Goal: Find contact information: Find contact information

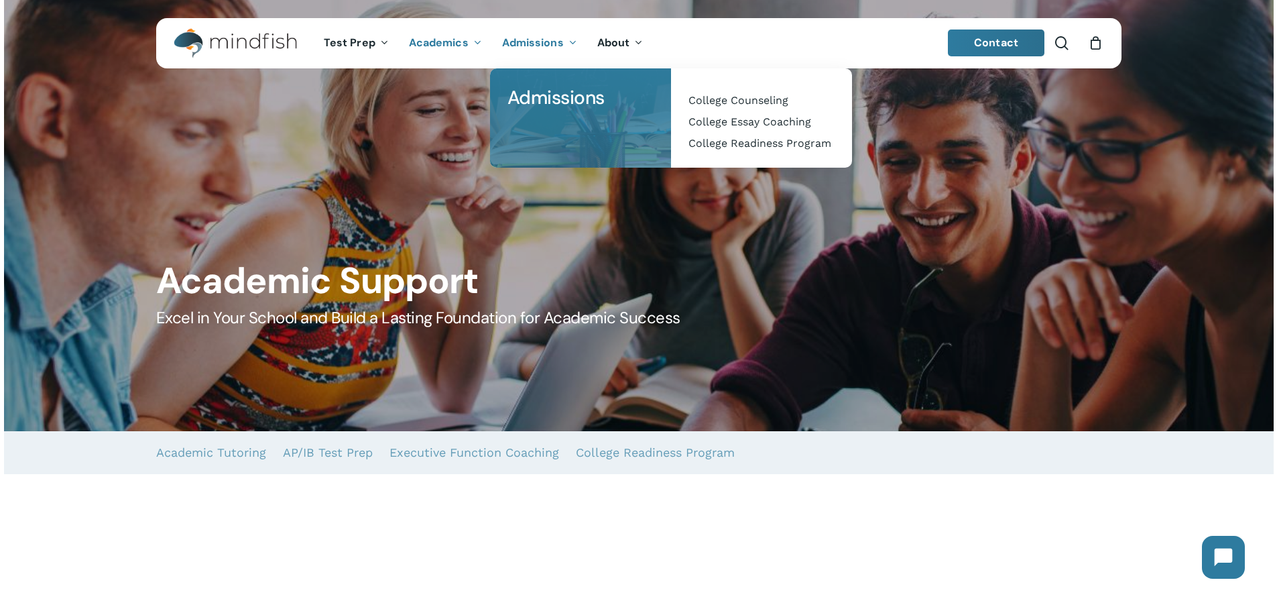
click at [519, 39] on span "Admissions" at bounding box center [533, 43] width 62 height 14
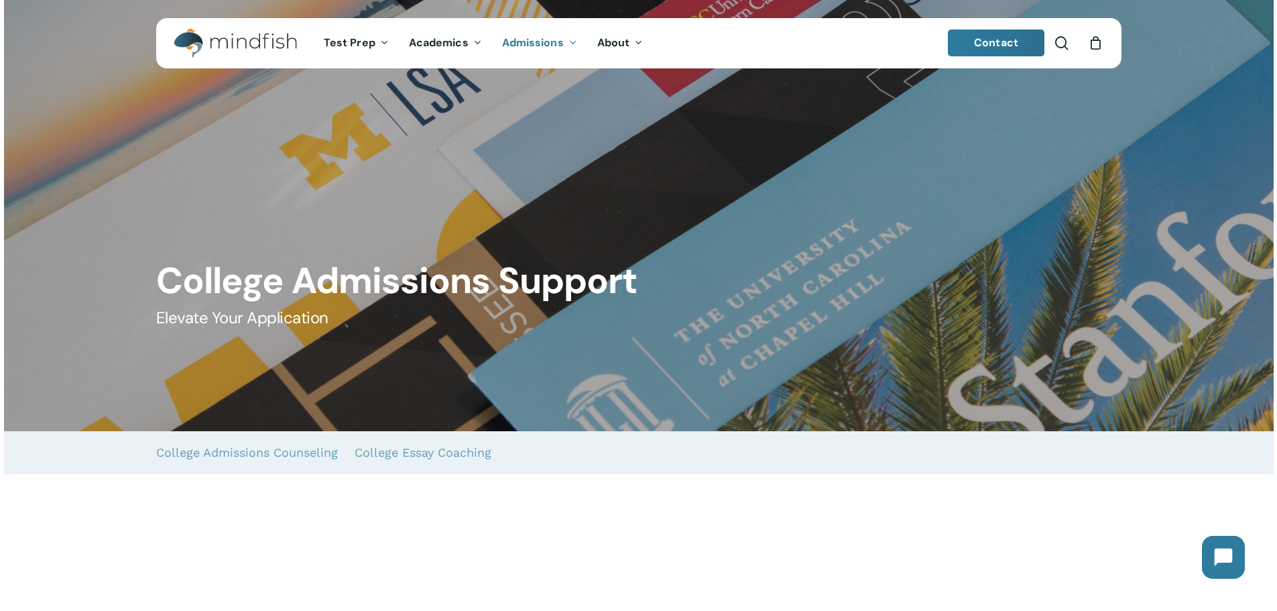
click at [537, 46] on span "Admissions" at bounding box center [533, 43] width 62 height 14
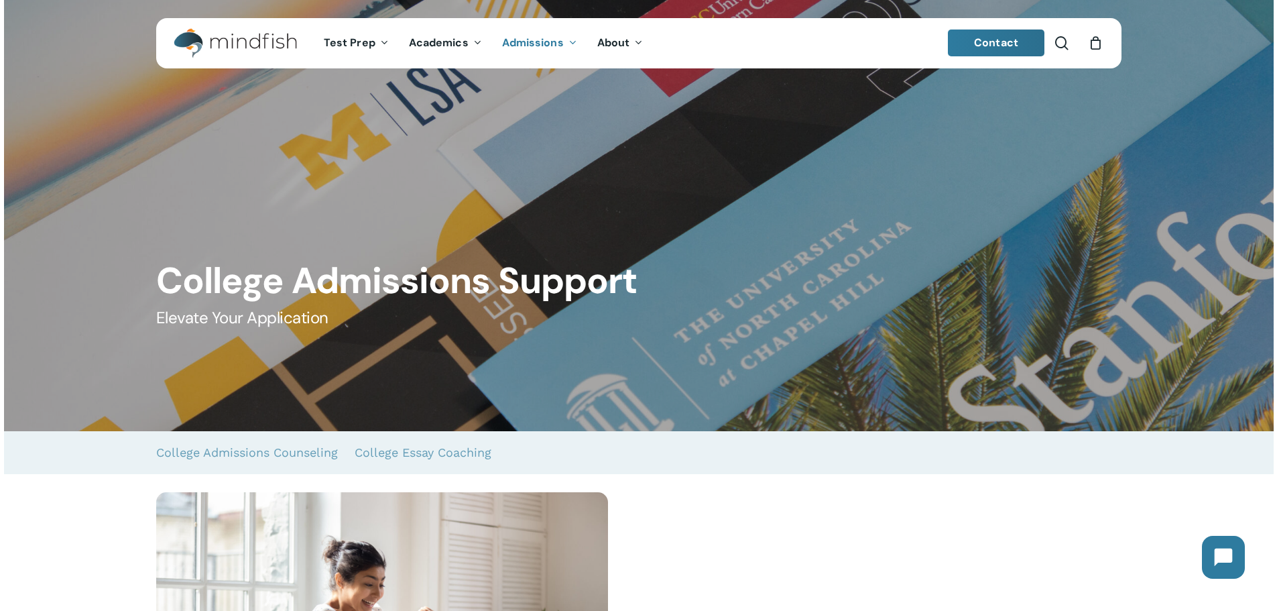
click at [569, 42] on icon "Main Menu" at bounding box center [571, 42] width 5 height 11
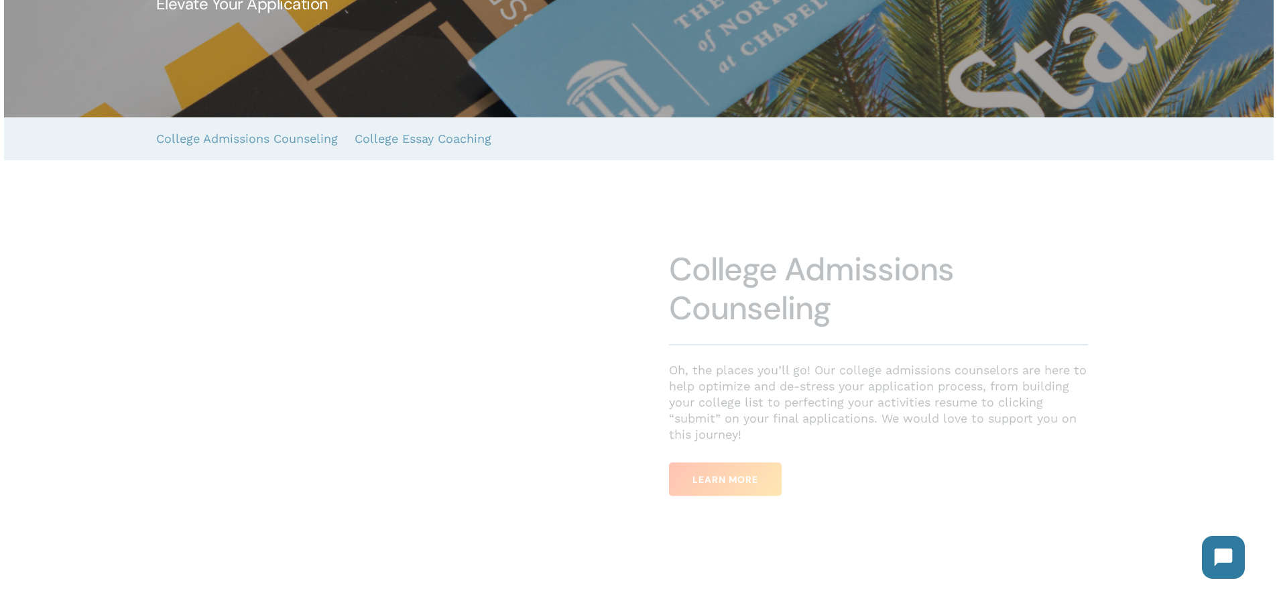
scroll to position [402, 0]
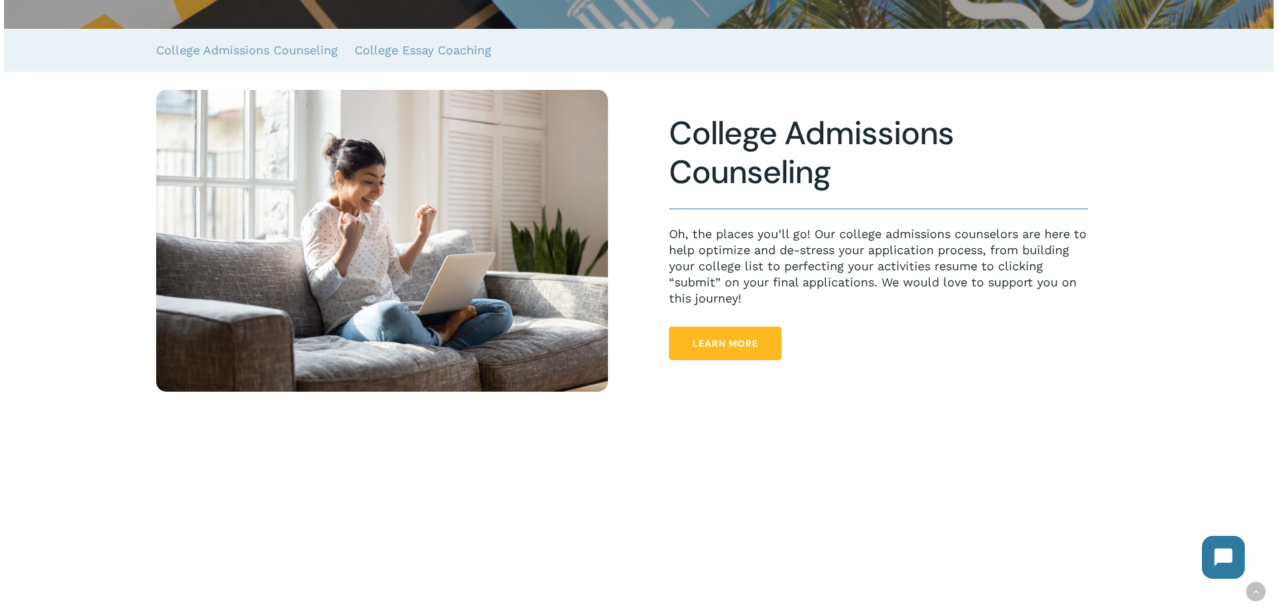
click at [743, 348] on span "Learn More" at bounding box center [725, 342] width 66 height 13
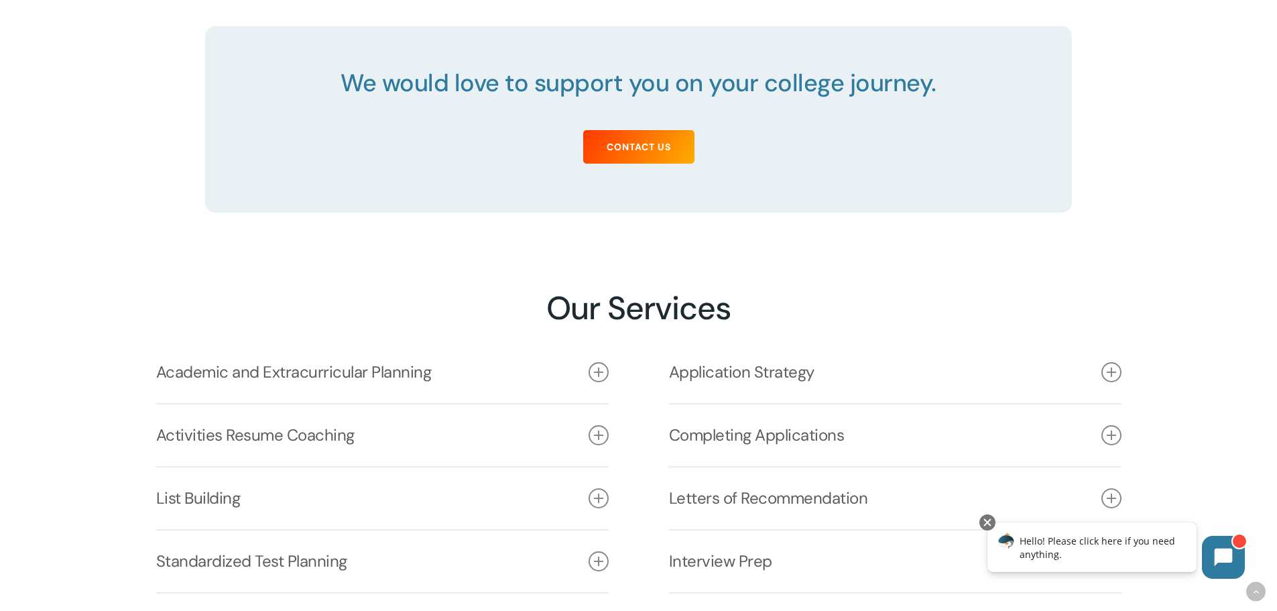
scroll to position [1676, 0]
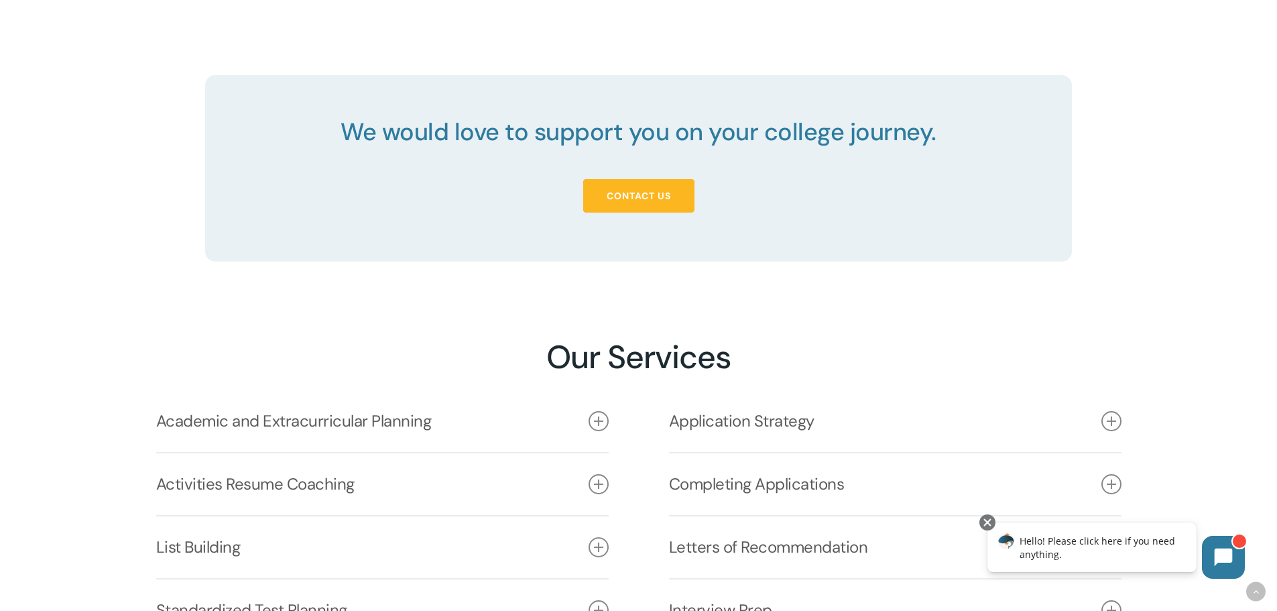
click at [664, 195] on span "Contact Us" at bounding box center [639, 195] width 64 height 13
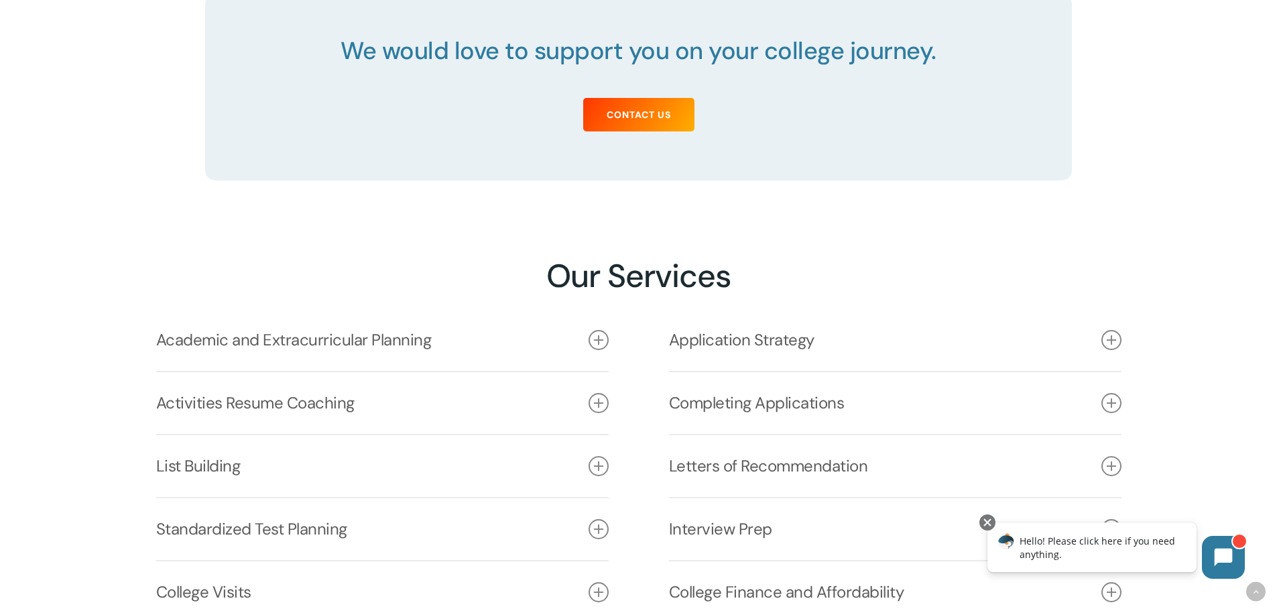
scroll to position [2095, 0]
